Goal: Manage account settings

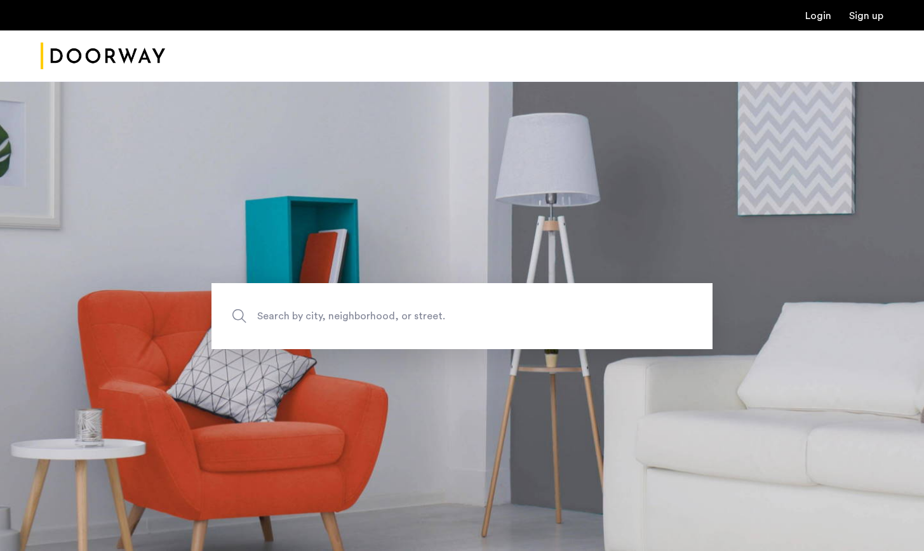
click at [820, 13] on link "Login" at bounding box center [819, 16] width 26 height 10
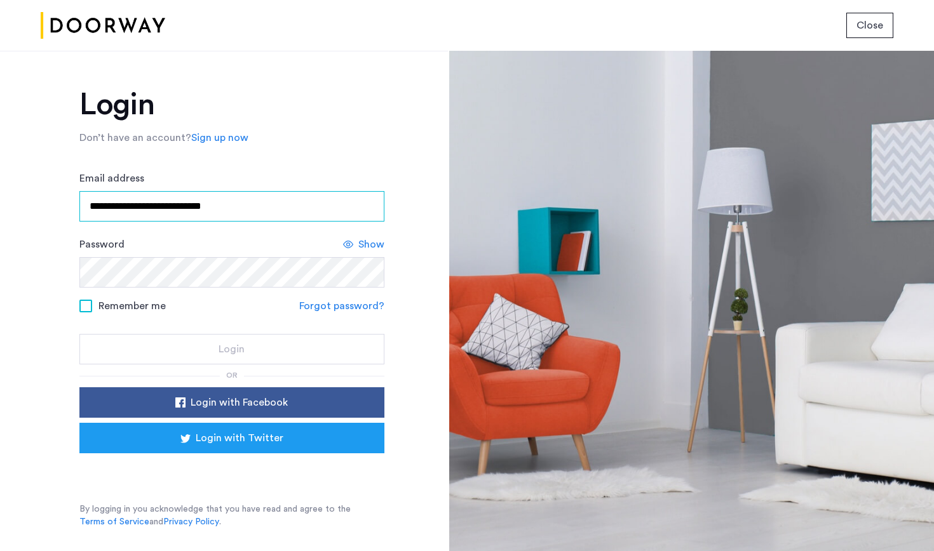
type input "**********"
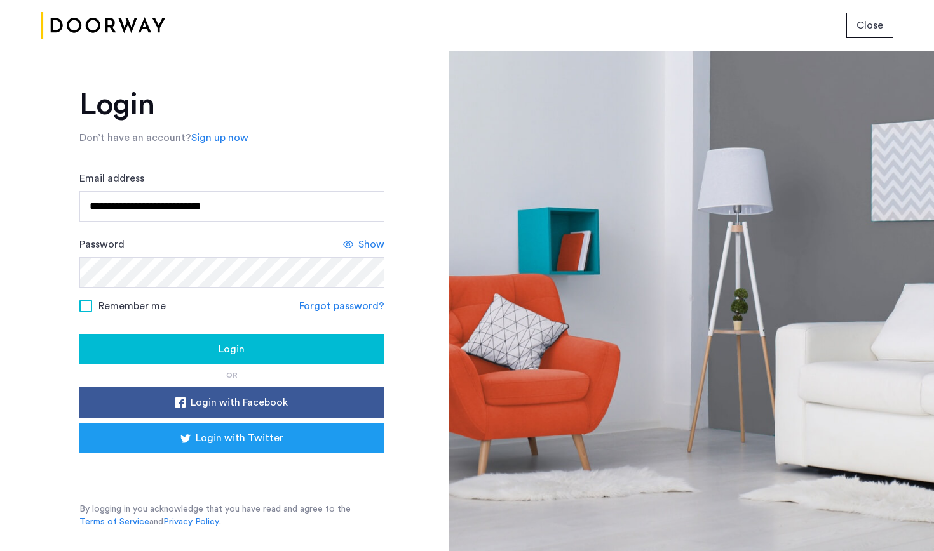
click at [270, 365] on button "Login" at bounding box center [231, 349] width 305 height 30
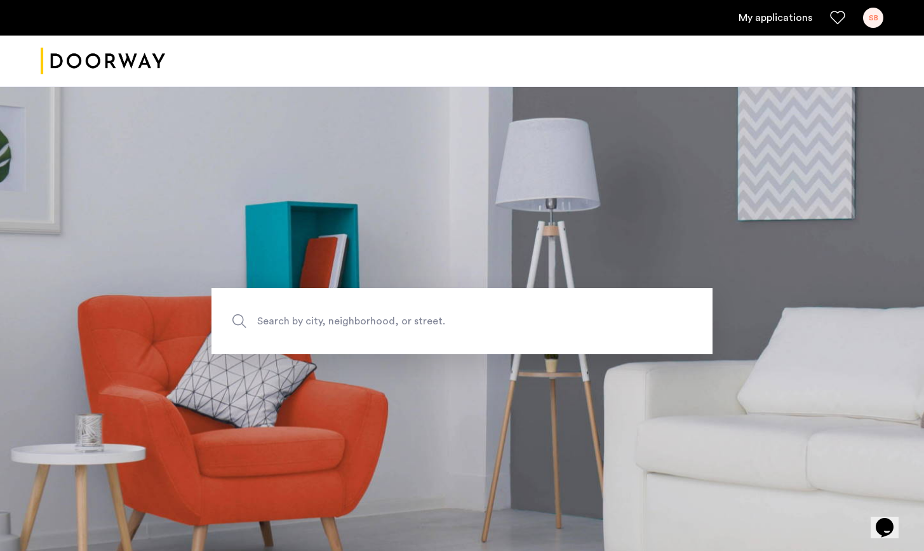
click at [775, 20] on link "My applications" at bounding box center [776, 17] width 74 height 15
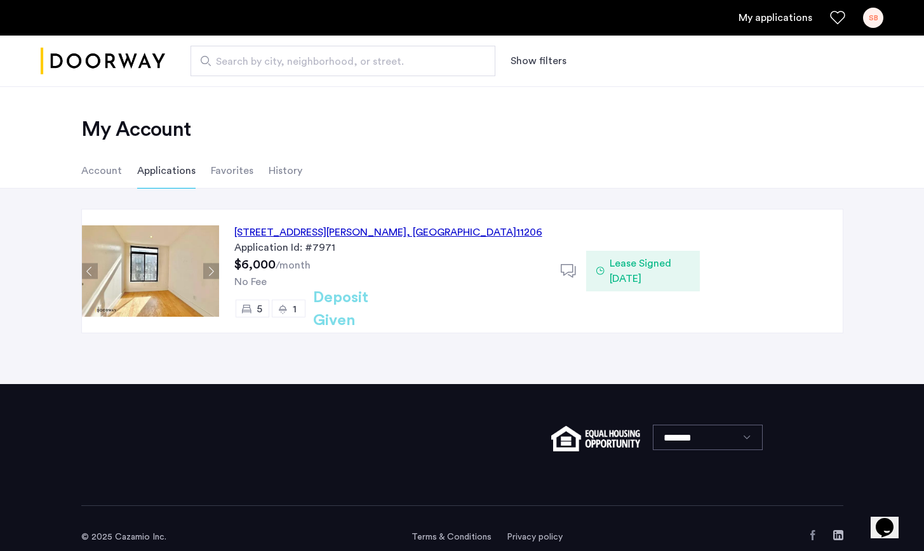
click at [335, 230] on div "141 Troutman Street, Unit 3L, Brooklyn , NY 11206" at bounding box center [388, 232] width 308 height 15
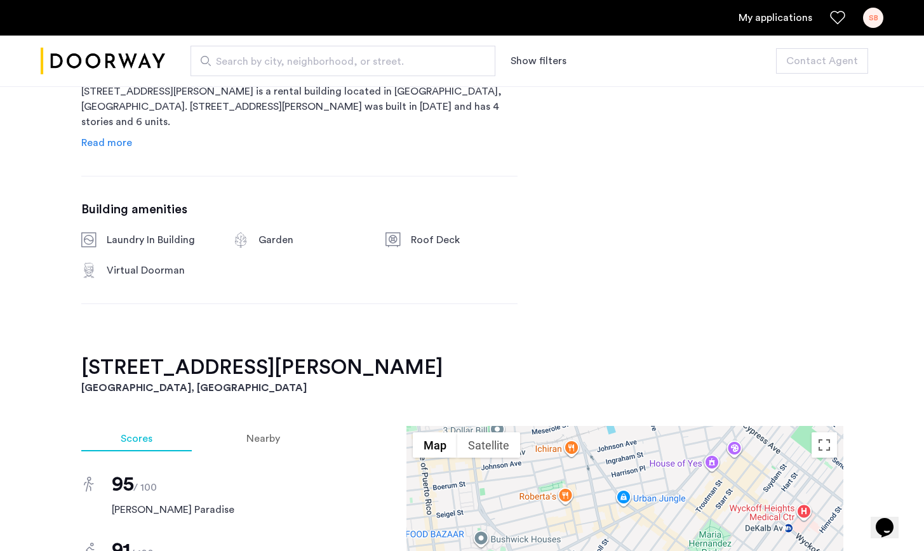
scroll to position [1111, 0]
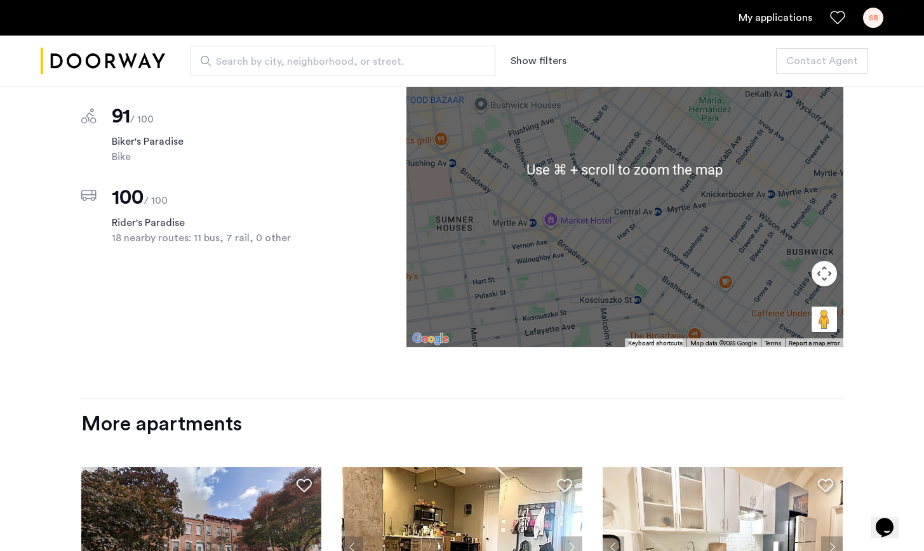
click at [887, 24] on div "My applications SB" at bounding box center [462, 18] width 924 height 36
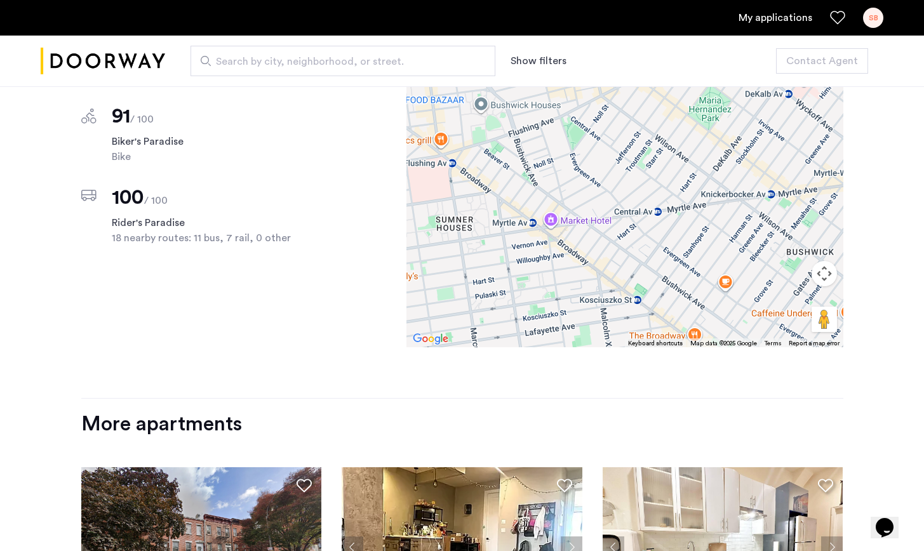
click at [878, 24] on div "SB" at bounding box center [873, 18] width 20 height 20
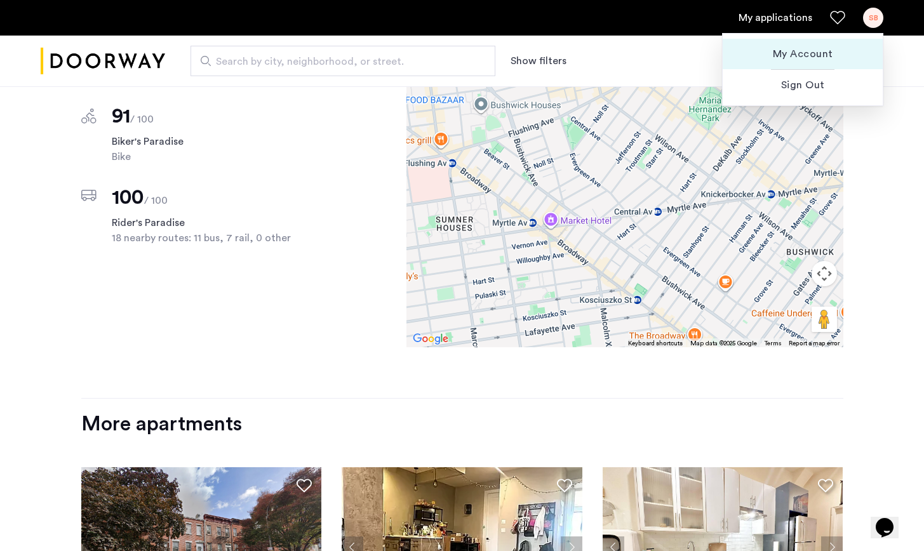
click at [804, 47] on span "My Account" at bounding box center [803, 53] width 140 height 15
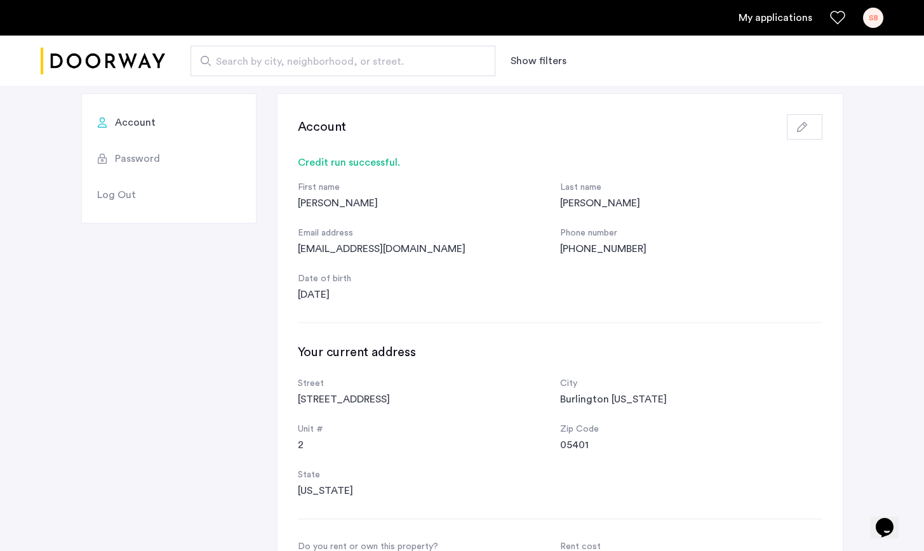
scroll to position [25, 0]
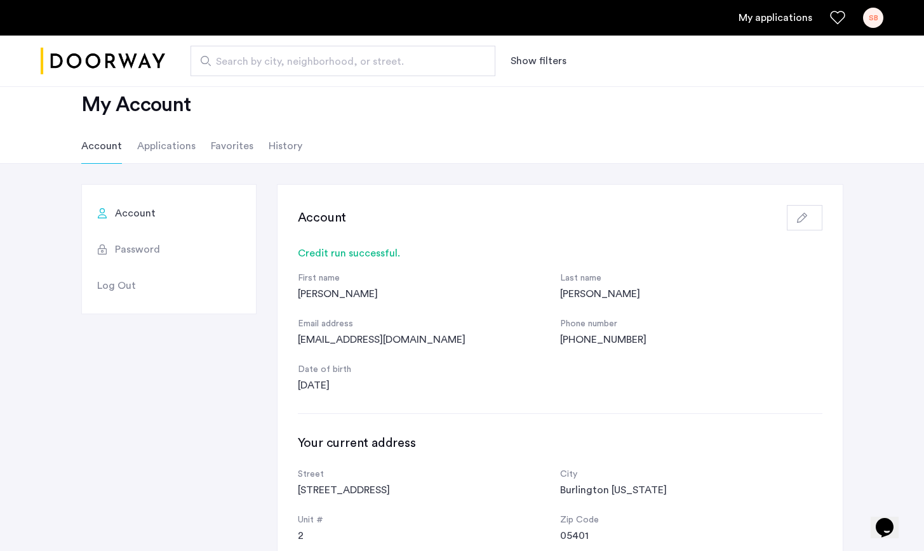
click at [810, 214] on div "button" at bounding box center [804, 218] width 15 height 10
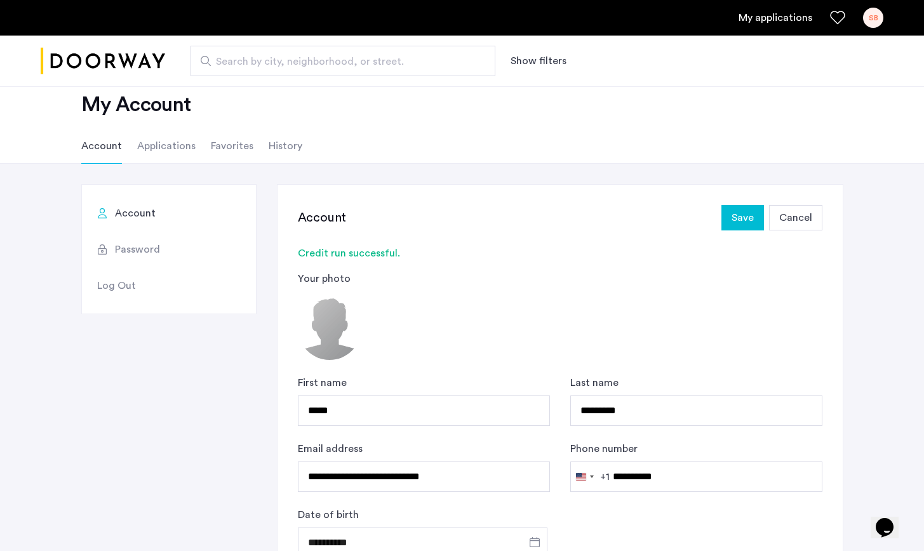
scroll to position [140, 0]
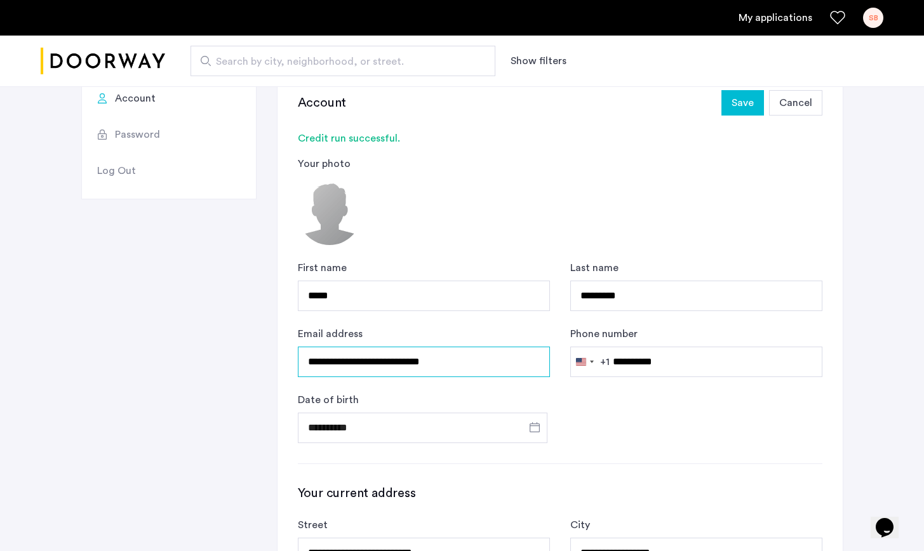
click at [360, 369] on input "**********" at bounding box center [424, 362] width 252 height 30
type input "**********"
click at [742, 105] on span "Save" at bounding box center [743, 102] width 22 height 15
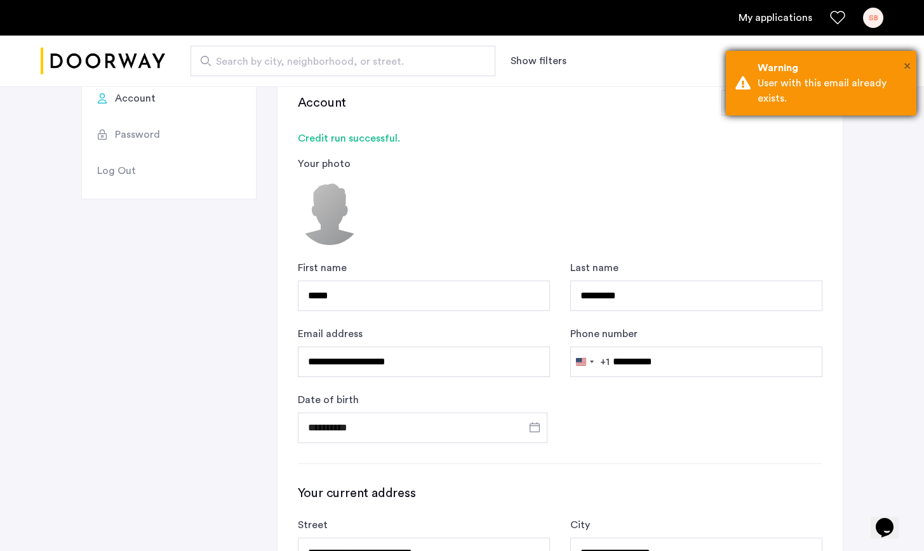
click at [905, 67] on span "×" at bounding box center [907, 66] width 7 height 13
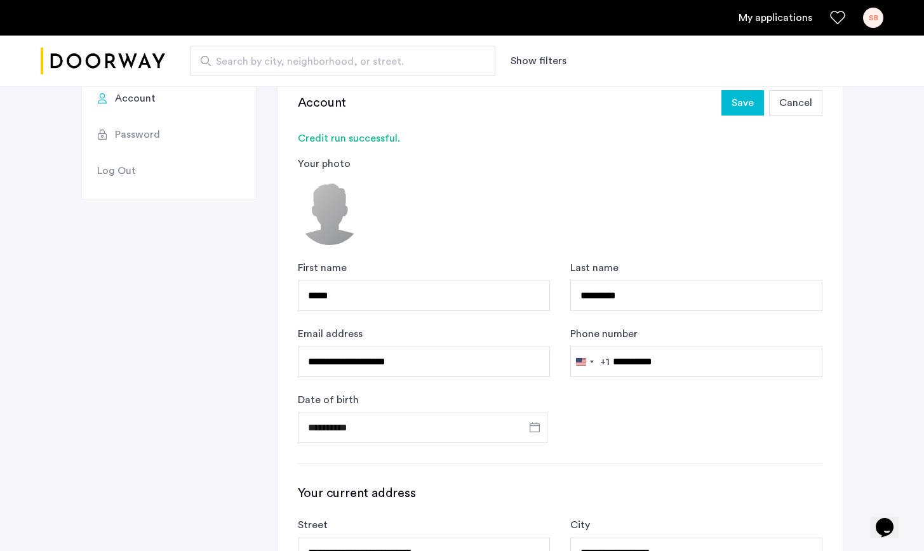
click at [876, 30] on div "My applications SB" at bounding box center [462, 18] width 924 height 36
click at [873, 19] on div "SB" at bounding box center [873, 18] width 20 height 20
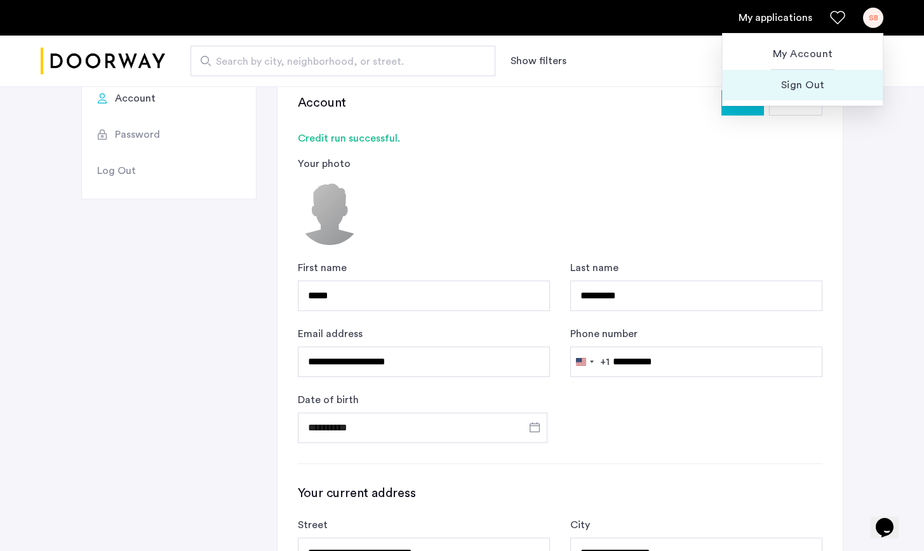
click at [802, 76] on button "Sign Out" at bounding box center [803, 85] width 160 height 30
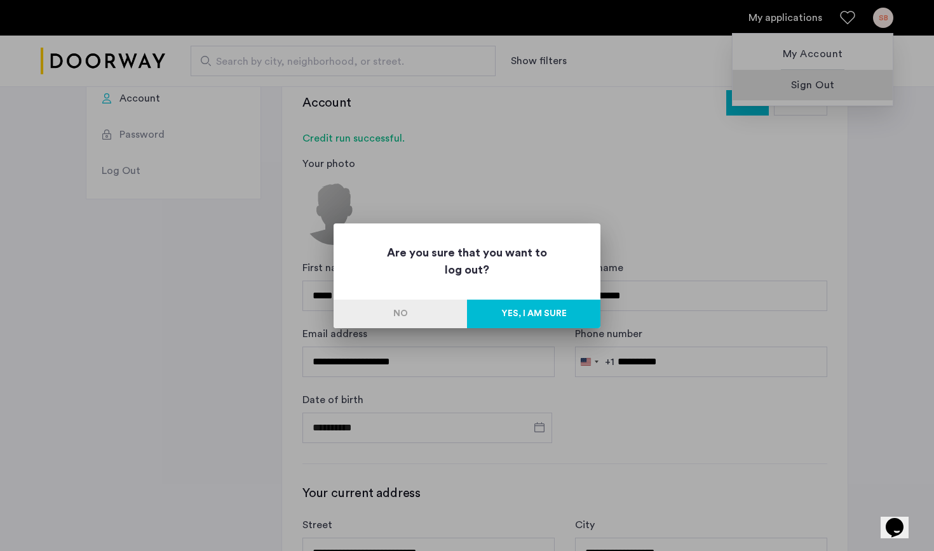
scroll to position [1, 0]
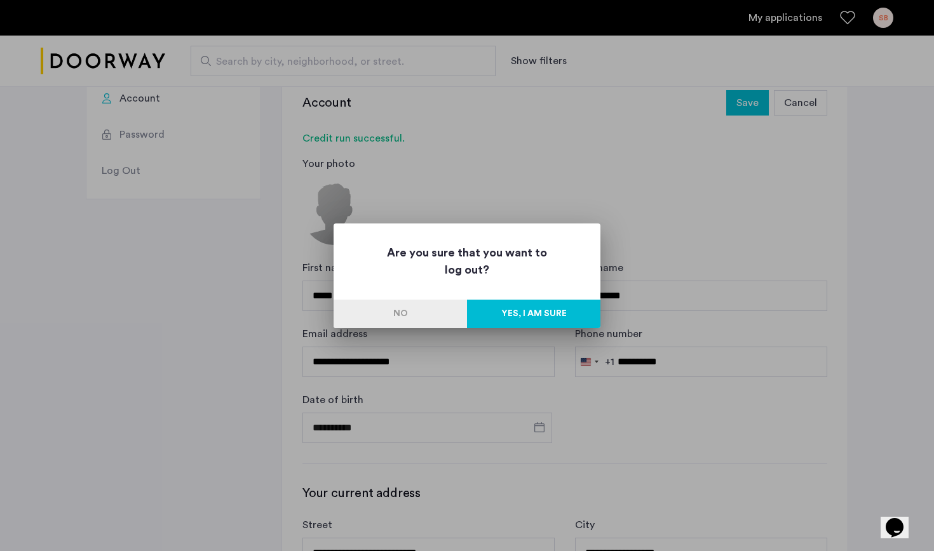
click at [514, 310] on button "Yes, I am sure" at bounding box center [533, 314] width 133 height 29
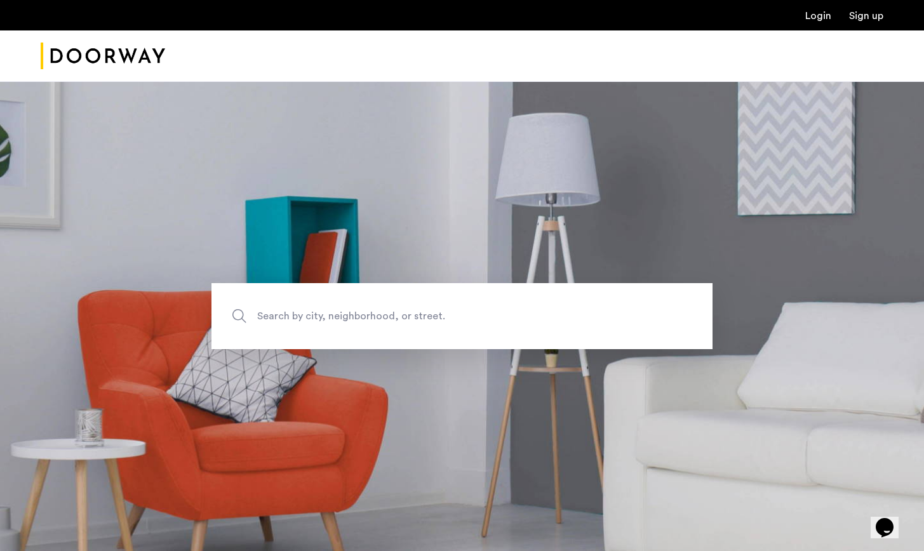
click at [823, 15] on link "Login" at bounding box center [819, 16] width 26 height 10
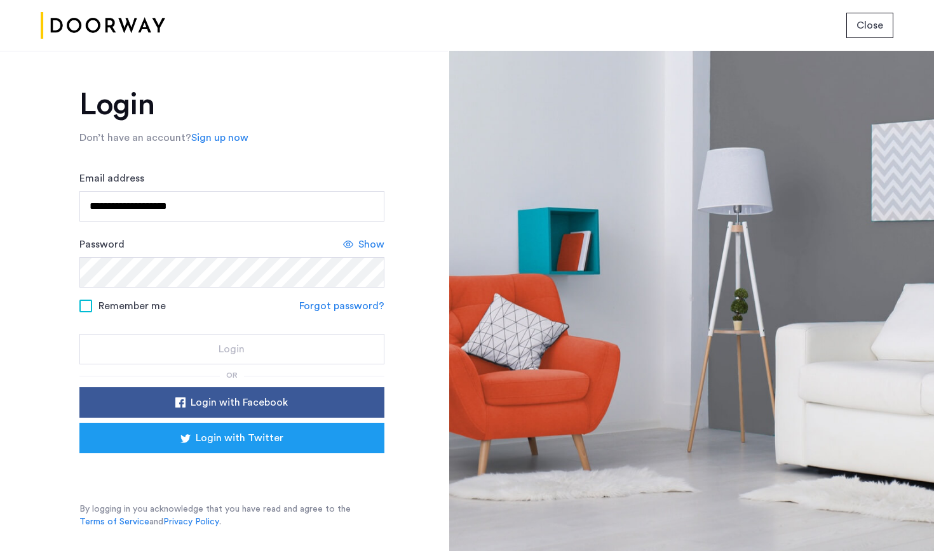
type input "**********"
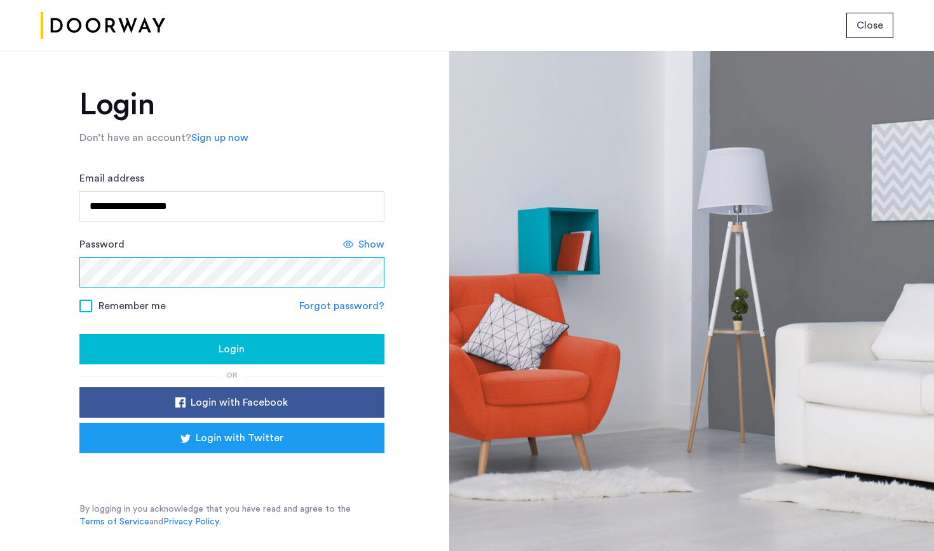
click at [231, 357] on button "Login" at bounding box center [231, 349] width 305 height 30
